Goal: Obtain resource: Download file/media

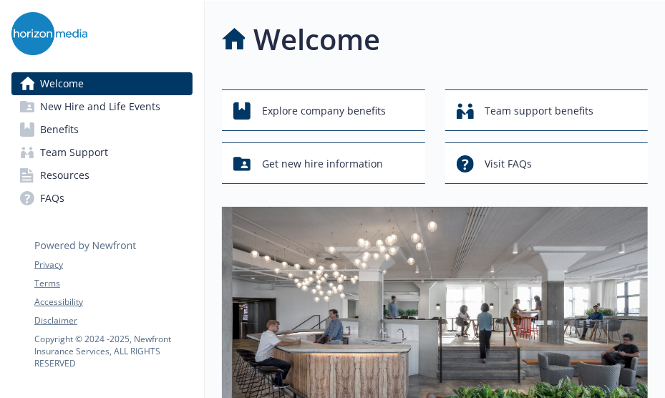
click at [117, 122] on link "Benefits" at bounding box center [101, 129] width 181 height 23
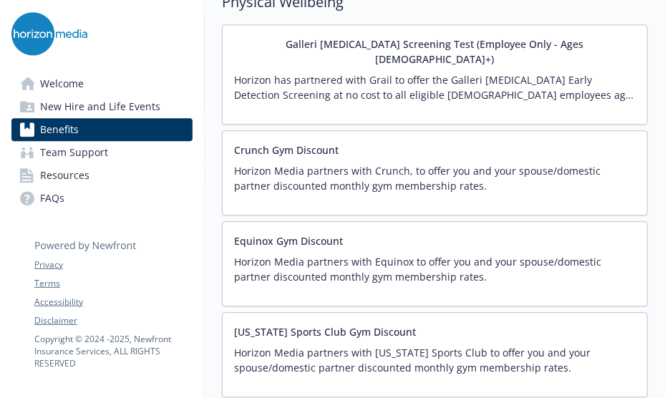
scroll to position [3282, 4]
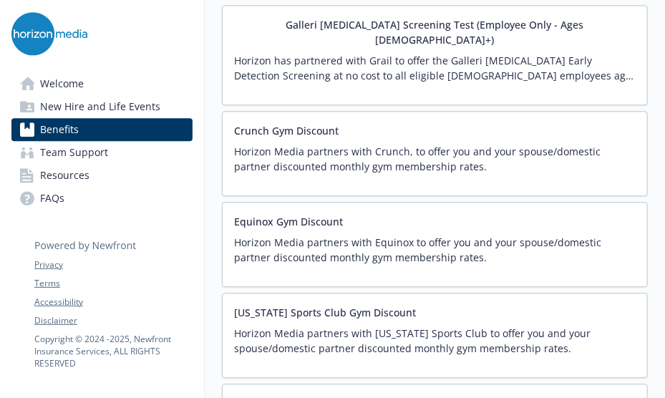
click at [315, 214] on button "Equinox Gym Discount" at bounding box center [288, 221] width 109 height 15
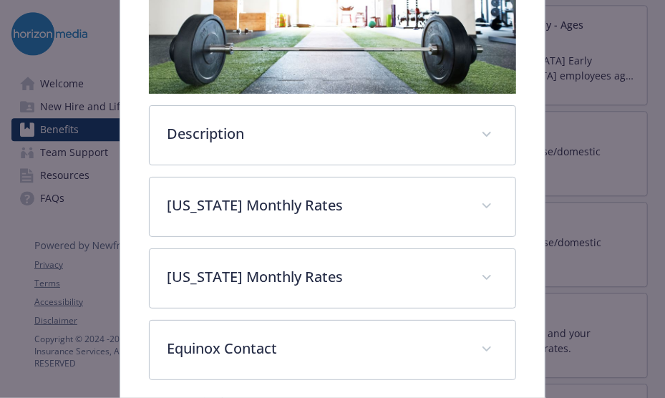
scroll to position [391, 0]
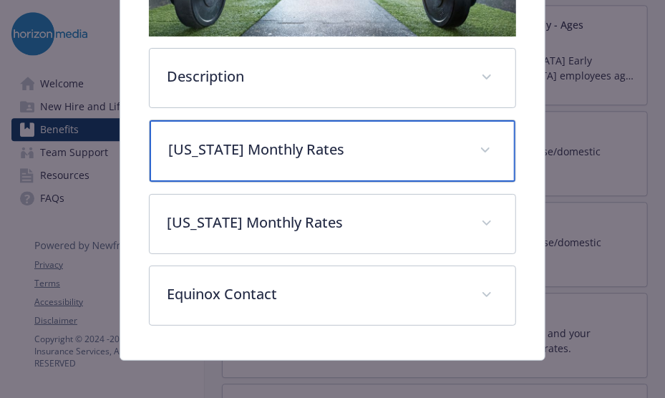
click at [319, 139] on p "[US_STATE] Monthly Rates" at bounding box center [315, 149] width 294 height 21
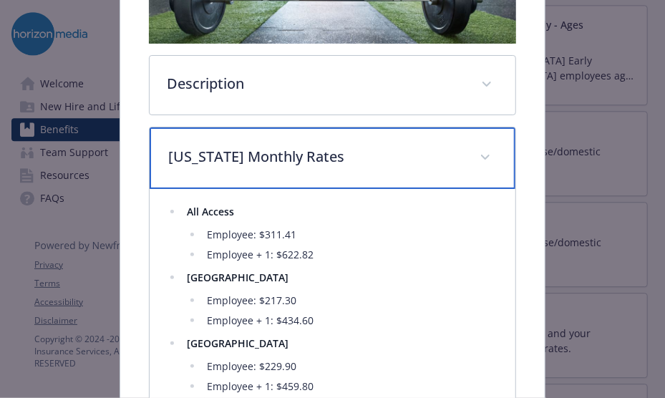
scroll to position [385, 0]
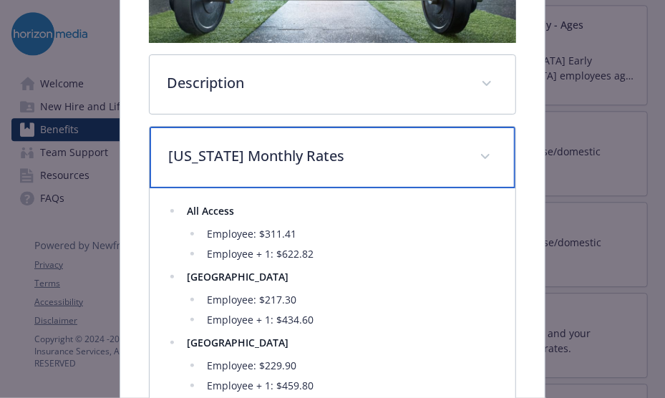
click at [288, 155] on p "[US_STATE] Monthly Rates" at bounding box center [315, 155] width 294 height 21
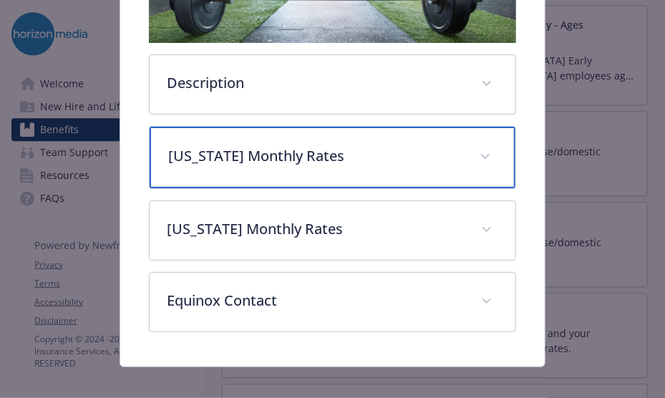
click at [322, 163] on div "[US_STATE] Monthly Rates" at bounding box center [333, 158] width 366 height 62
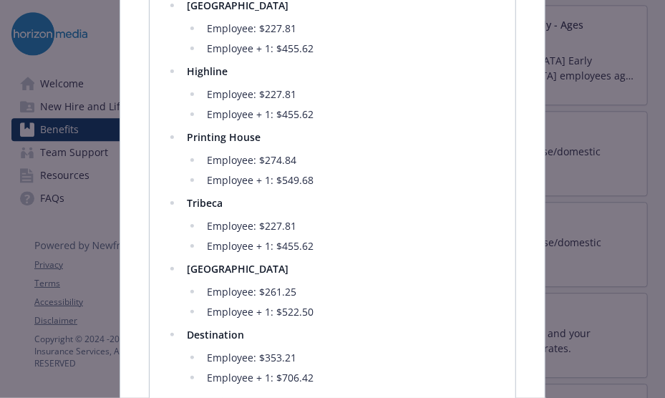
scroll to position [782, 0]
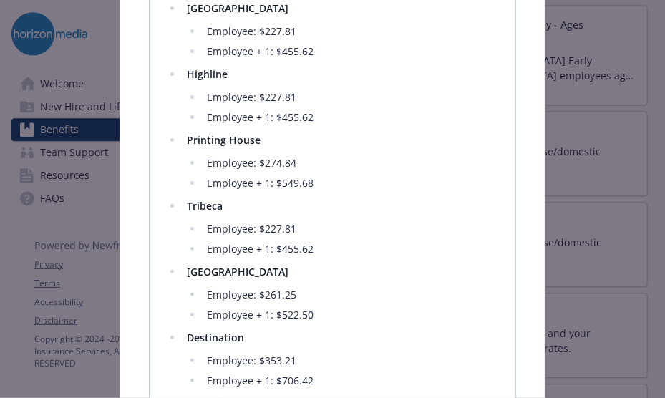
click at [212, 199] on strong "Tribeca" at bounding box center [205, 206] width 36 height 14
drag, startPoint x: 212, startPoint y: 198, endPoint x: 321, endPoint y: 204, distance: 109.0
click at [321, 204] on li "Tribeca Employee: $227.81 Employee + 1: $455.62" at bounding box center [341, 228] width 316 height 60
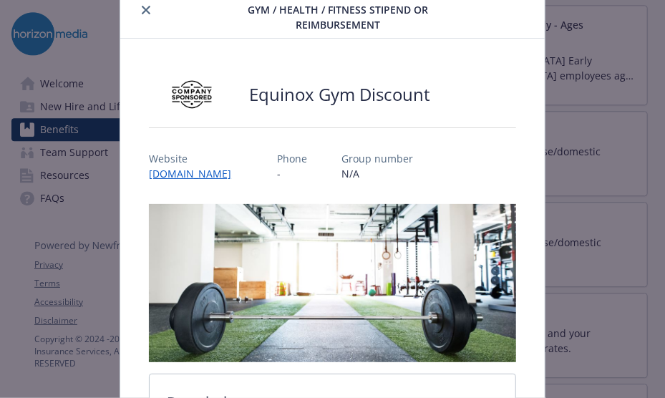
scroll to position [0, 0]
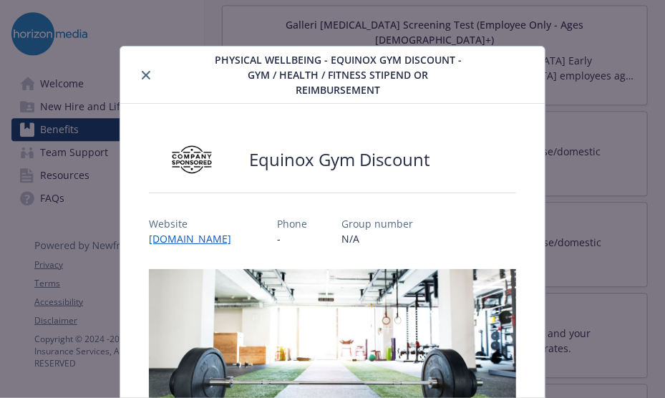
click at [147, 76] on icon "close" at bounding box center [146, 75] width 9 height 9
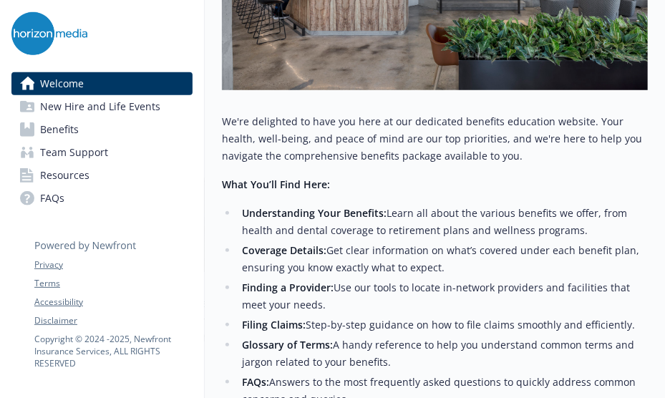
scroll to position [653, 0]
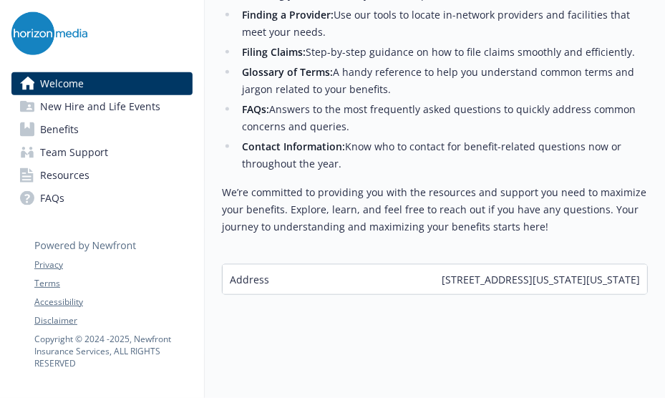
click at [95, 129] on link "Benefits" at bounding box center [101, 129] width 181 height 23
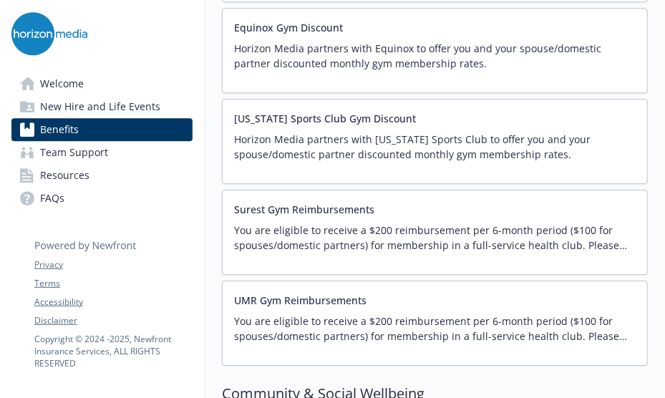
scroll to position [3474, 3]
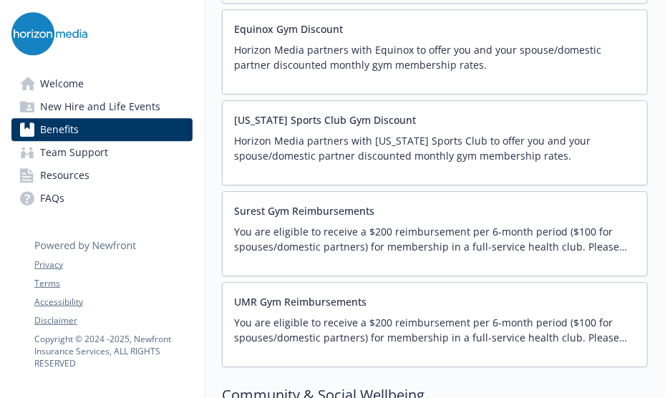
click at [347, 294] on button "UMR Gym Reimbursements" at bounding box center [300, 301] width 133 height 15
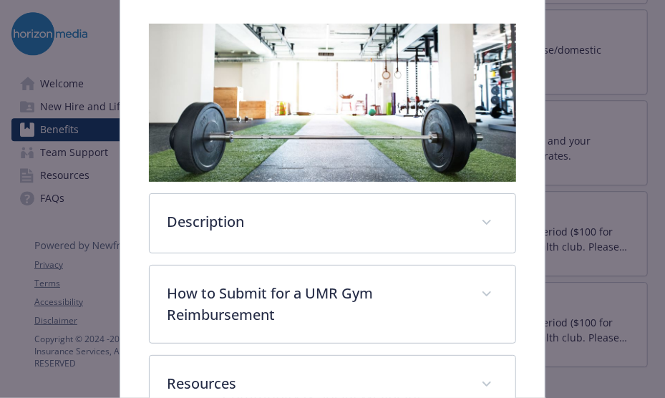
scroll to position [338, 0]
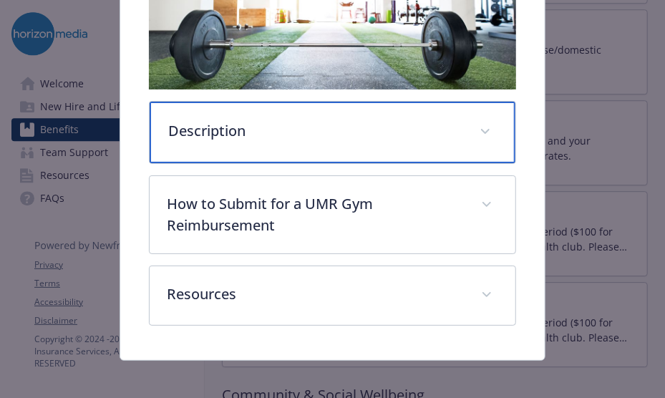
click at [334, 124] on p "Description" at bounding box center [315, 130] width 294 height 21
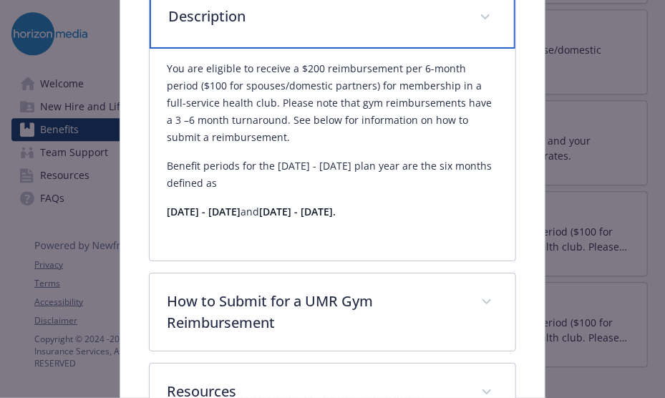
scroll to position [570, 0]
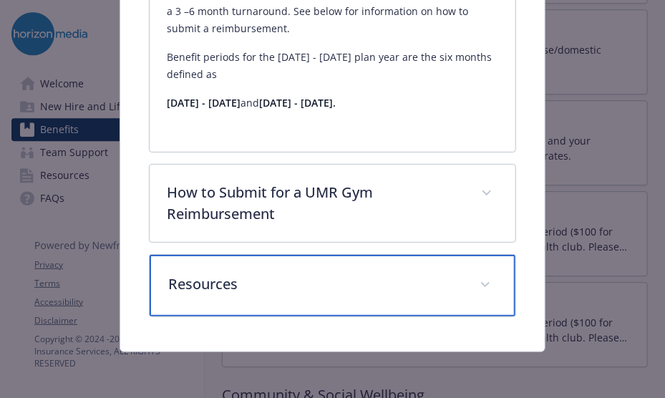
click at [304, 271] on div "Resources" at bounding box center [333, 286] width 366 height 62
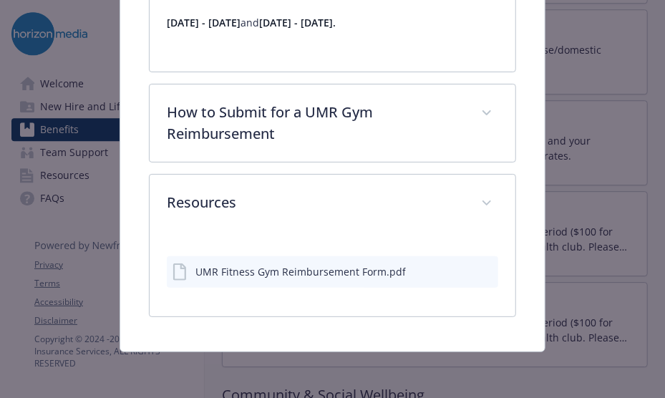
scroll to position [650, 0]
click at [302, 276] on div "UMR Fitness Gym Reimbursement Form.pdf" at bounding box center [301, 271] width 211 height 15
click at [272, 264] on div "UMR Fitness Gym Reimbursement Form.pdf" at bounding box center [301, 271] width 211 height 15
click at [208, 271] on div "UMR Fitness Gym Reimbursement Form.pdf" at bounding box center [301, 271] width 211 height 15
click at [479, 267] on icon "preview file" at bounding box center [485, 271] width 13 height 10
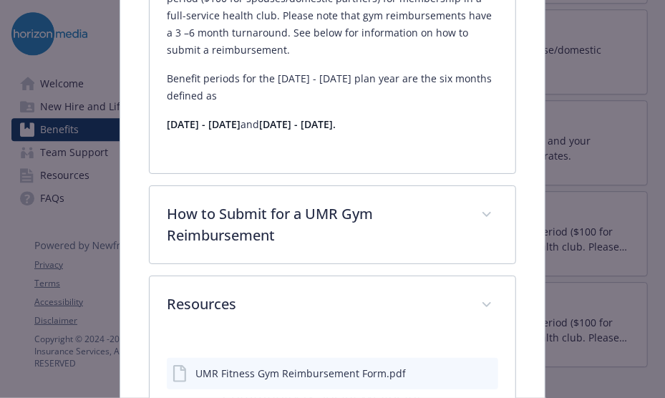
scroll to position [536, 0]
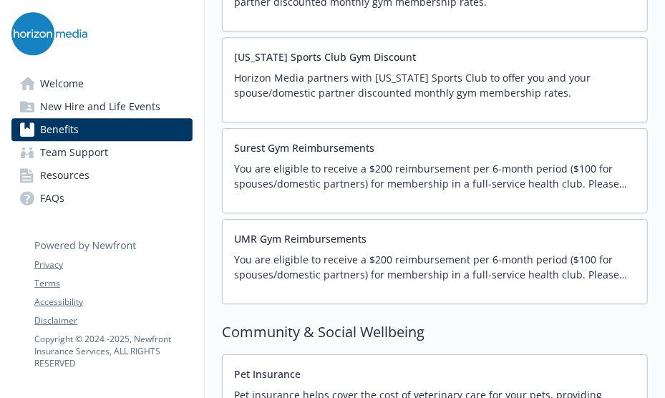
scroll to position [3536, 3]
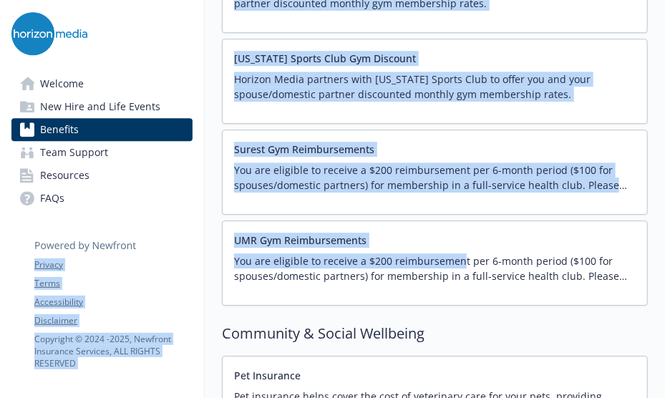
drag, startPoint x: 453, startPoint y: 231, endPoint x: 179, endPoint y: 196, distance: 275.9
